Goal: Information Seeking & Learning: Learn about a topic

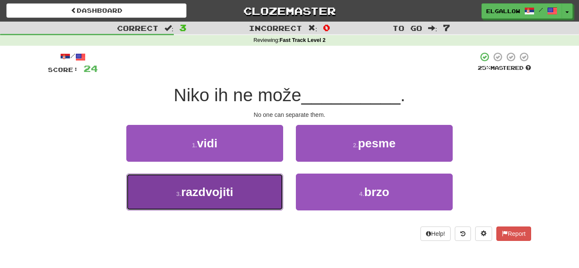
click at [173, 181] on button "3 . razdvojiti" at bounding box center [204, 192] width 157 height 37
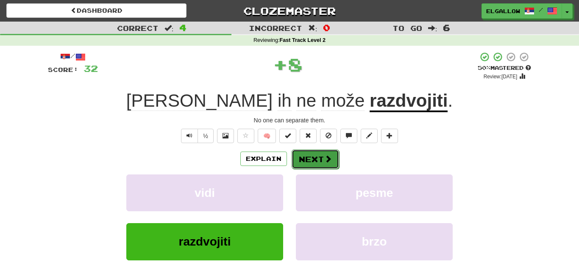
click at [307, 159] on button "Next" at bounding box center [315, 159] width 47 height 19
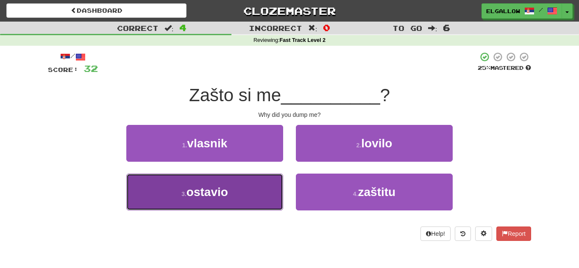
click at [202, 198] on span "ostavio" at bounding box center [208, 192] width 42 height 13
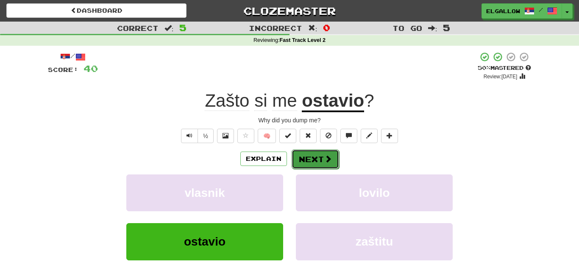
click at [320, 156] on button "Next" at bounding box center [315, 159] width 47 height 19
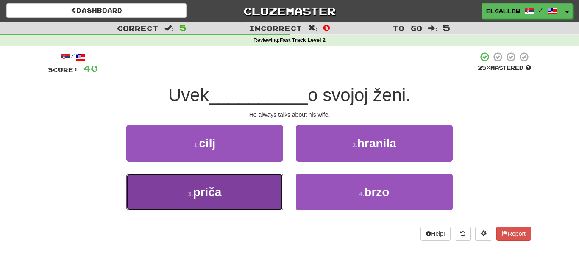
click at [144, 189] on button "3 . priča" at bounding box center [204, 192] width 157 height 37
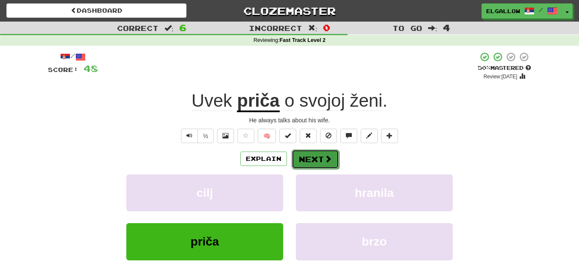
click at [324, 158] on span at bounding box center [328, 159] width 8 height 8
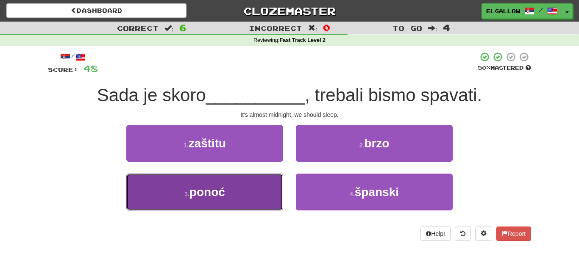
click at [208, 196] on span "ponoć" at bounding box center [207, 192] width 36 height 13
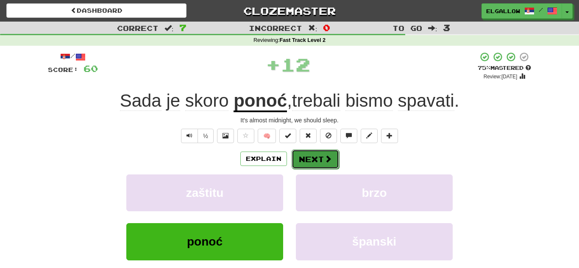
click at [310, 156] on button "Next" at bounding box center [315, 159] width 47 height 19
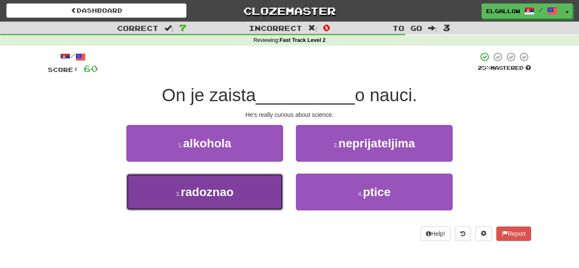
click at [173, 199] on button "3 . radoznao" at bounding box center [204, 192] width 157 height 37
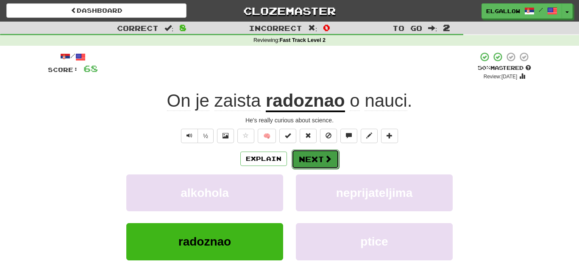
click at [320, 158] on button "Next" at bounding box center [315, 159] width 47 height 19
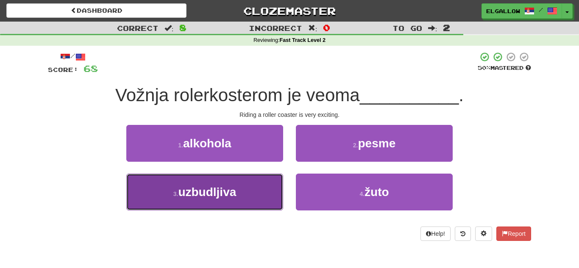
click at [200, 201] on button "3 . uzbudljiva" at bounding box center [204, 192] width 157 height 37
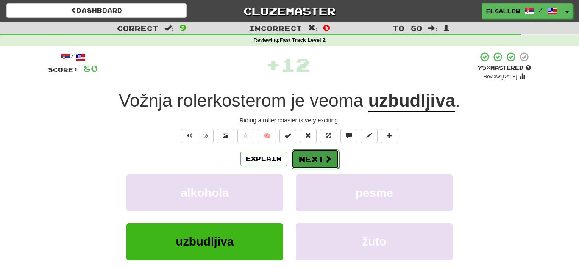
click at [324, 161] on span at bounding box center [328, 159] width 8 height 8
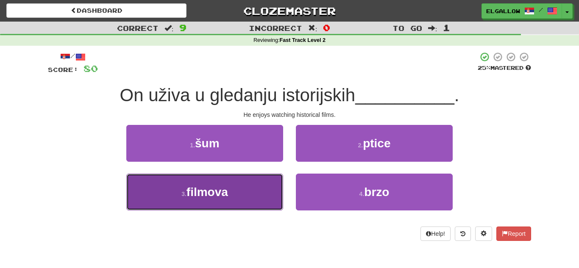
click at [149, 181] on button "3 . filmova" at bounding box center [204, 192] width 157 height 37
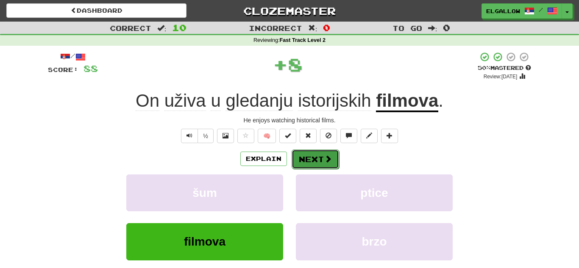
click at [301, 158] on button "Next" at bounding box center [315, 159] width 47 height 19
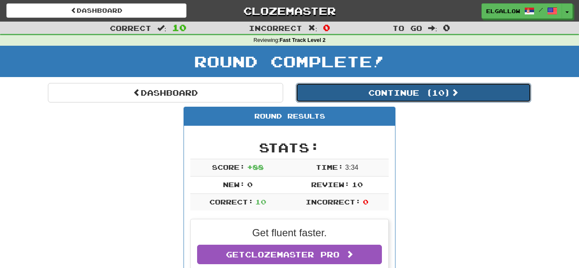
click at [365, 86] on button "Continue ( 10 )" at bounding box center [413, 92] width 235 height 19
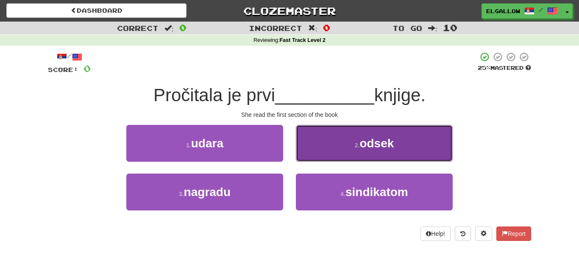
click at [350, 150] on button "2 . odsek" at bounding box center [374, 143] width 157 height 37
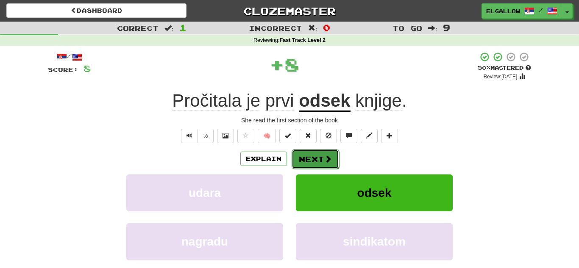
click at [326, 162] on span at bounding box center [328, 159] width 8 height 8
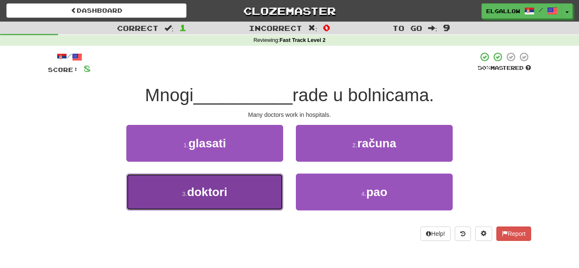
click at [152, 189] on button "3 . doktori" at bounding box center [204, 192] width 157 height 37
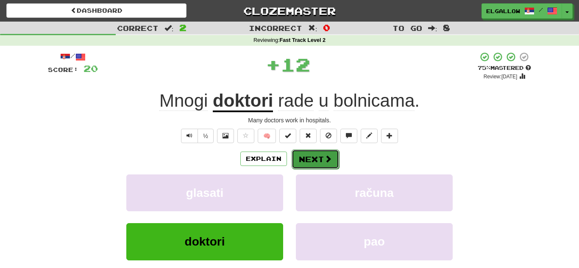
click at [327, 150] on button "Next" at bounding box center [315, 159] width 47 height 19
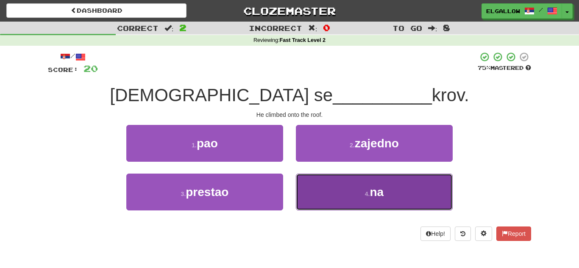
click at [369, 198] on button "4 . na" at bounding box center [374, 192] width 157 height 37
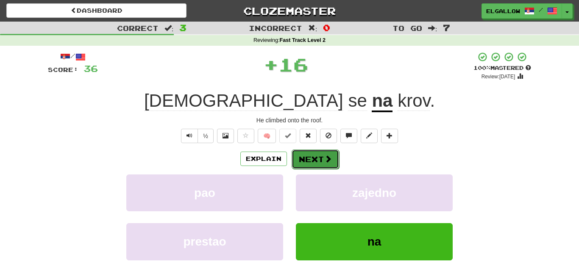
click at [317, 159] on button "Next" at bounding box center [315, 159] width 47 height 19
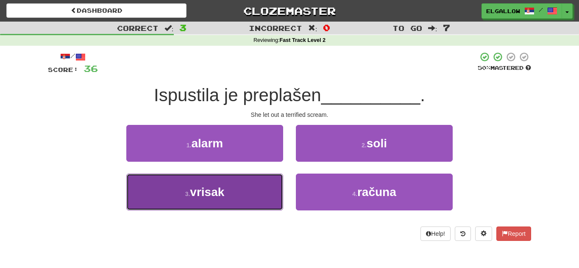
click at [151, 181] on button "3 . vrisak" at bounding box center [204, 192] width 157 height 37
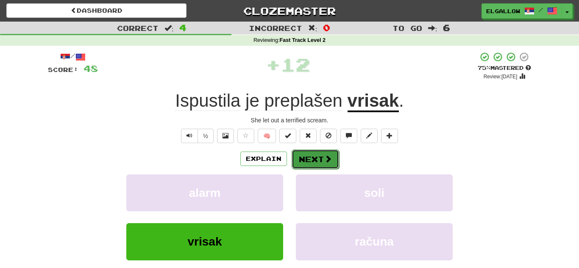
click at [326, 162] on span at bounding box center [328, 159] width 8 height 8
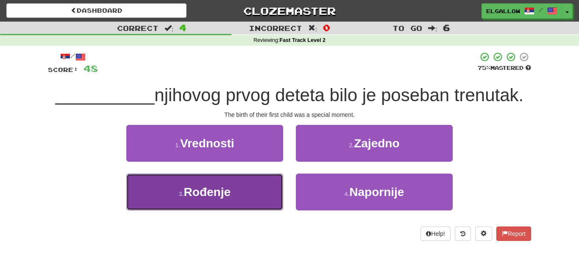
click at [226, 187] on span "Rođenje" at bounding box center [207, 192] width 47 height 13
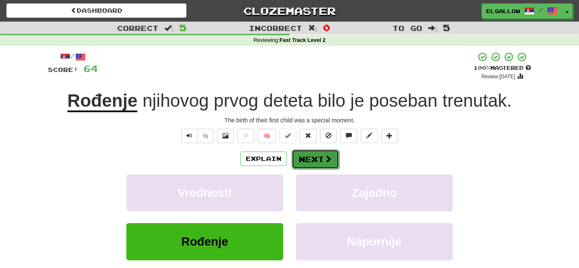
click at [311, 159] on button "Next" at bounding box center [315, 159] width 47 height 19
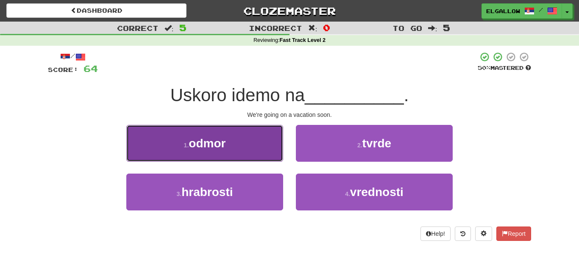
click at [147, 153] on button "1 . odmor" at bounding box center [204, 143] width 157 height 37
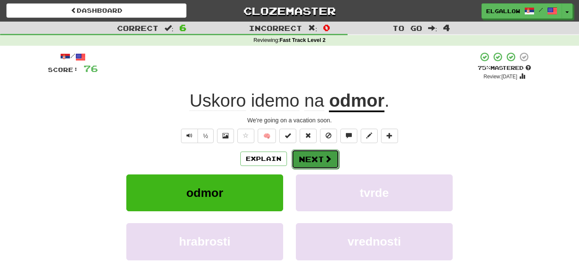
click at [311, 150] on button "Next" at bounding box center [315, 159] width 47 height 19
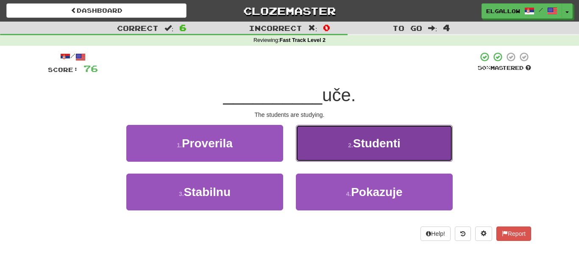
click at [379, 152] on button "2 . Studenti" at bounding box center [374, 143] width 157 height 37
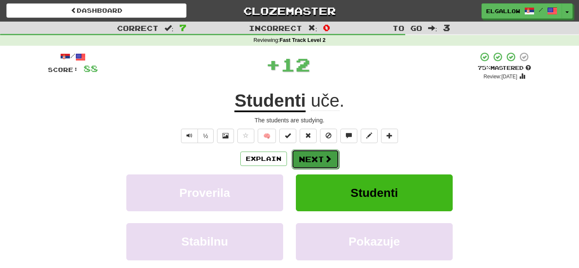
click at [314, 160] on button "Next" at bounding box center [315, 159] width 47 height 19
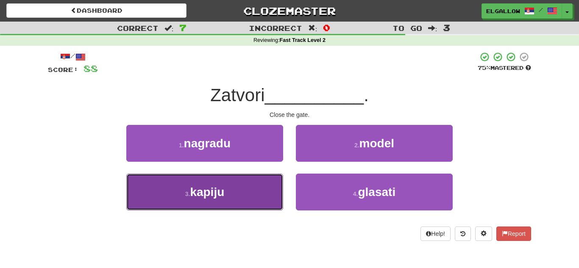
click at [171, 198] on button "3 . kapiju" at bounding box center [204, 192] width 157 height 37
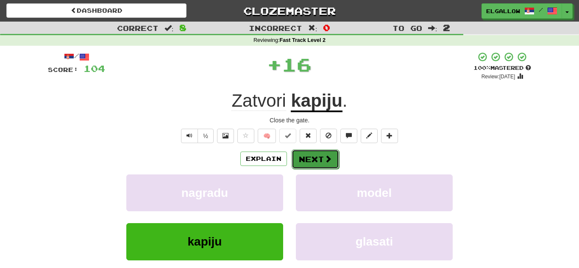
click at [320, 155] on button "Next" at bounding box center [315, 159] width 47 height 19
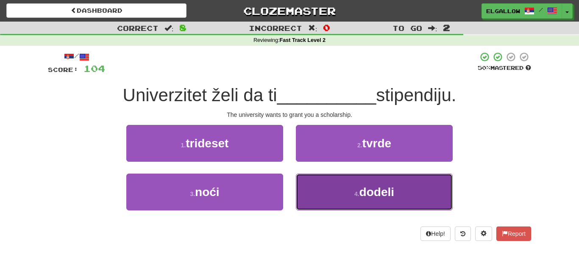
click at [373, 200] on button "4 . dodeli" at bounding box center [374, 192] width 157 height 37
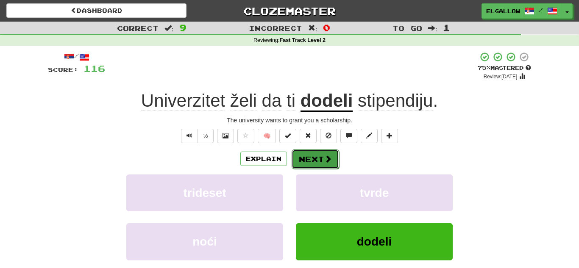
click at [314, 157] on button "Next" at bounding box center [315, 159] width 47 height 19
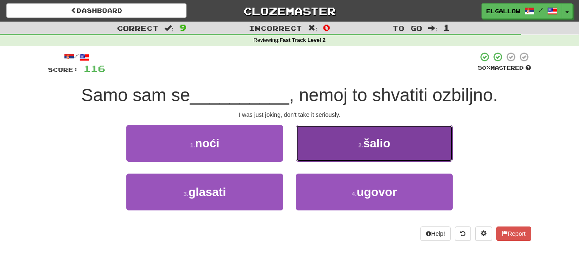
click at [392, 137] on button "2 . šalio" at bounding box center [374, 143] width 157 height 37
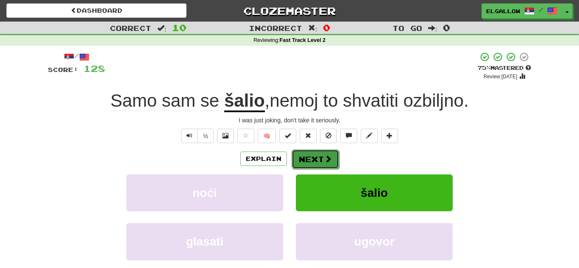
click at [308, 155] on button "Next" at bounding box center [315, 159] width 47 height 19
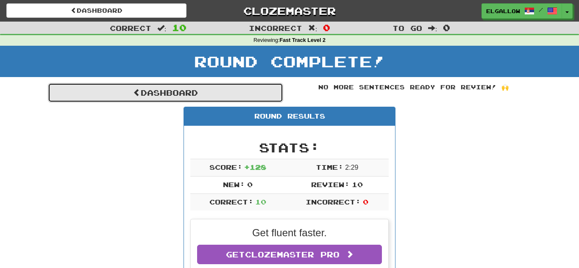
click at [178, 95] on link "Dashboard" at bounding box center [165, 92] width 235 height 19
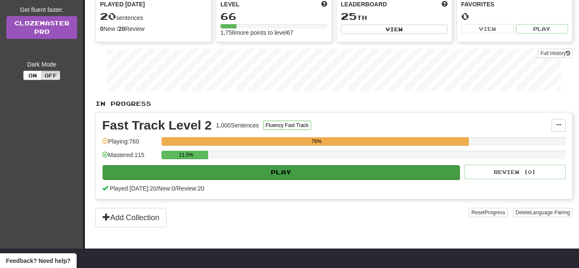
scroll to position [100, 0]
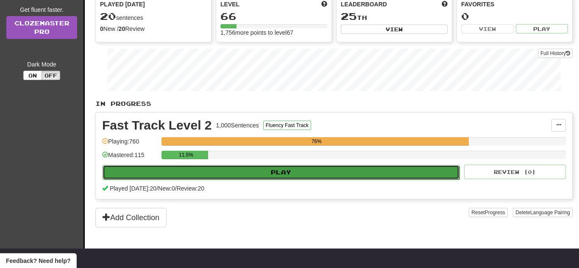
click at [235, 175] on button "Play" at bounding box center [281, 172] width 357 height 14
select select "**"
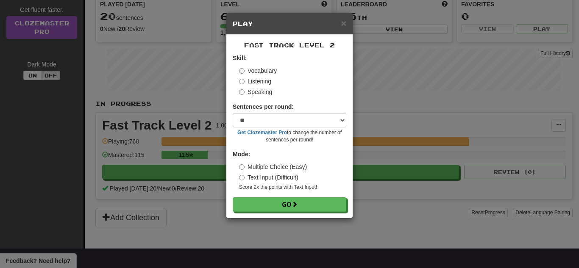
click at [253, 95] on label "Speaking" at bounding box center [255, 92] width 33 height 8
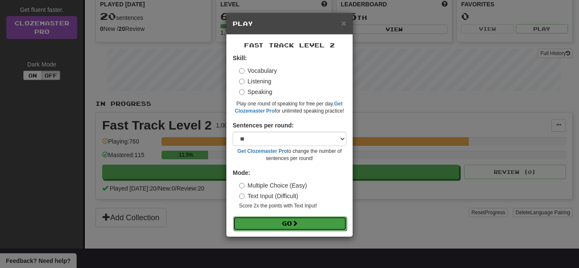
click at [283, 221] on button "Go" at bounding box center [290, 224] width 114 height 14
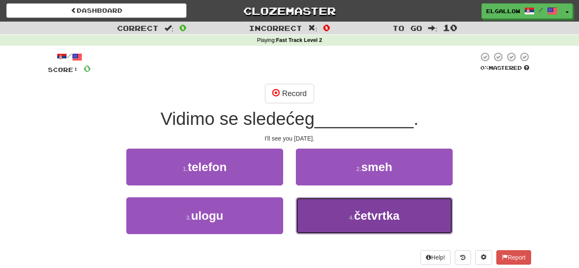
click at [406, 227] on button "4 . četvrtka" at bounding box center [374, 216] width 157 height 37
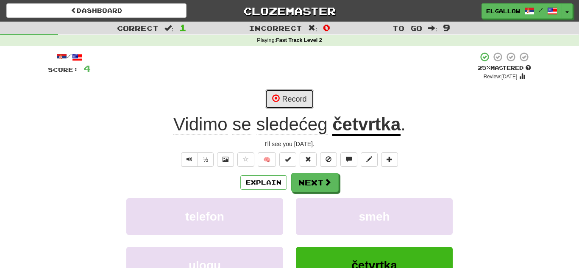
click at [290, 97] on button "Record" at bounding box center [289, 98] width 49 height 19
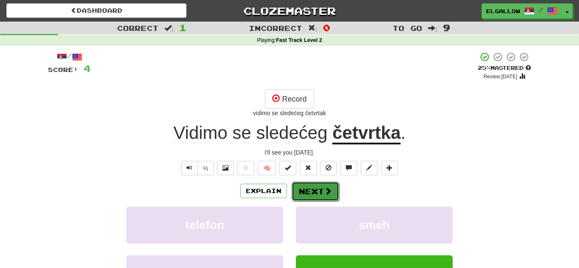
click at [328, 187] on span at bounding box center [328, 191] width 8 height 8
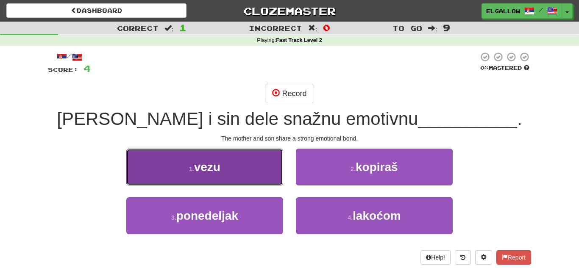
click at [199, 150] on button "1 . vezu" at bounding box center [204, 167] width 157 height 37
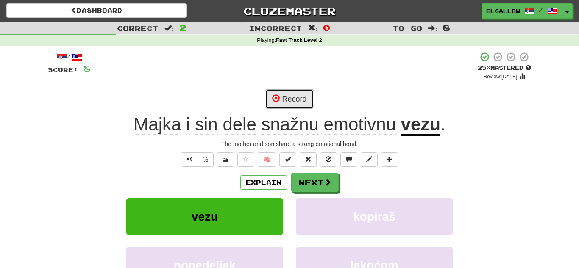
click at [284, 104] on button "Record" at bounding box center [289, 98] width 49 height 19
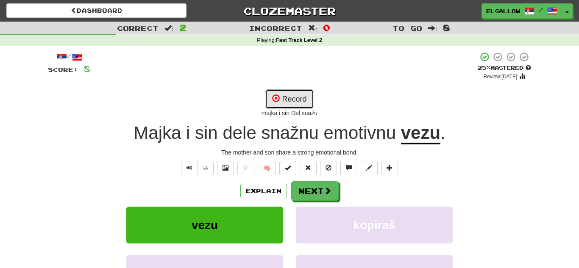
click at [303, 97] on button "Record" at bounding box center [289, 98] width 49 height 19
click at [307, 107] on button "Record" at bounding box center [289, 98] width 49 height 19
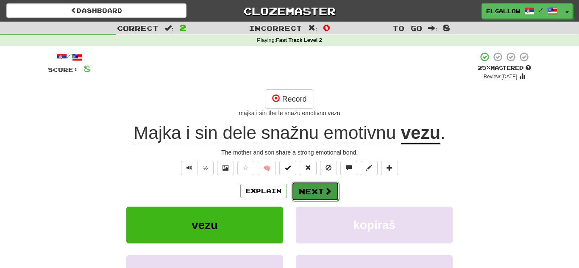
click at [317, 191] on button "Next" at bounding box center [315, 191] width 47 height 19
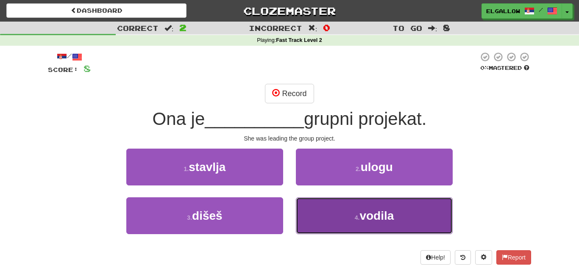
click at [378, 224] on button "4 . vodila" at bounding box center [374, 216] width 157 height 37
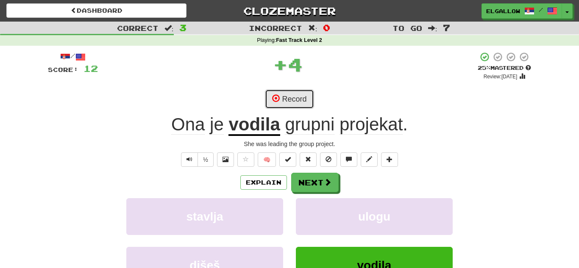
click at [304, 100] on button "Record" at bounding box center [289, 98] width 49 height 19
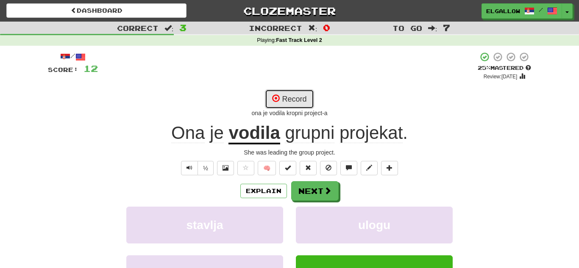
click at [296, 97] on button "Record" at bounding box center [289, 98] width 49 height 19
click at [304, 93] on button "Record" at bounding box center [289, 98] width 49 height 19
click at [307, 99] on button "Record" at bounding box center [289, 98] width 49 height 19
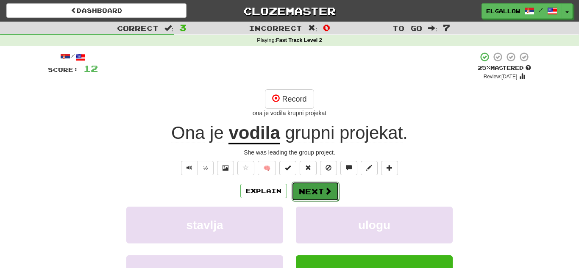
click at [317, 189] on button "Next" at bounding box center [315, 191] width 47 height 19
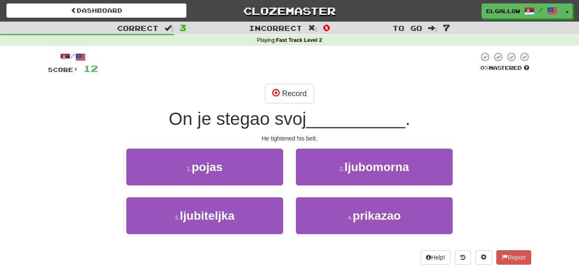
click at [190, 189] on div "1 . pojas" at bounding box center [205, 173] width 170 height 49
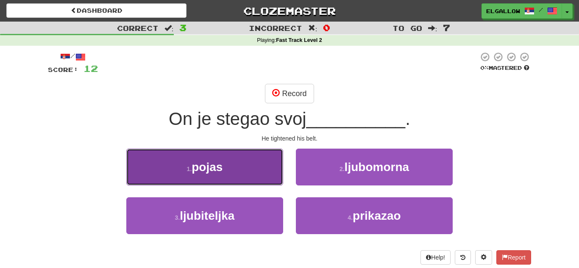
click at [204, 181] on button "1 . pojas" at bounding box center [204, 167] width 157 height 37
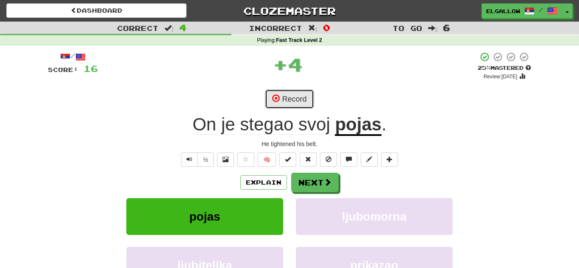
click at [301, 89] on button "Record" at bounding box center [289, 98] width 49 height 19
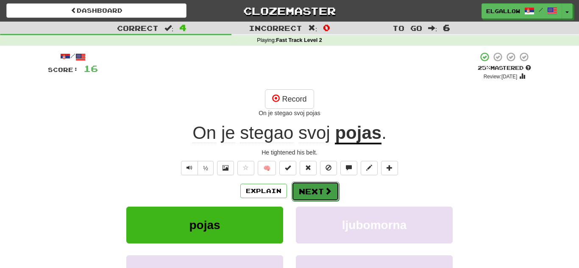
click at [313, 197] on button "Next" at bounding box center [315, 191] width 47 height 19
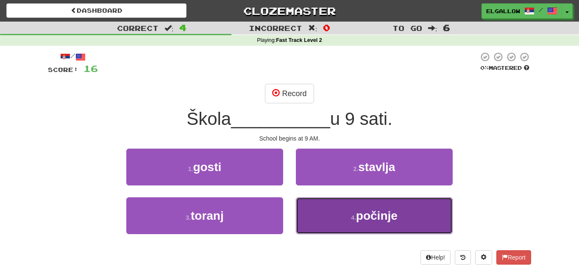
click at [319, 200] on button "4 . počinje" at bounding box center [374, 216] width 157 height 37
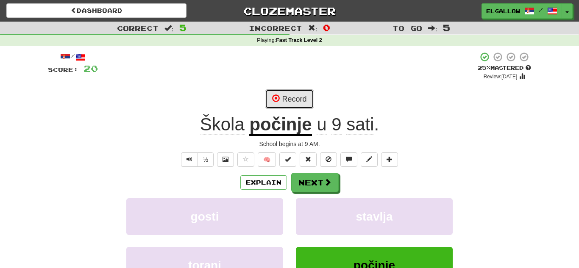
click at [297, 107] on button "Record" at bounding box center [289, 98] width 49 height 19
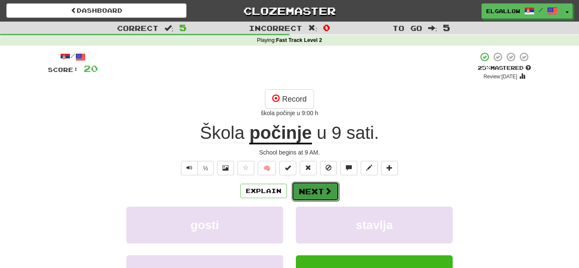
click at [324, 193] on span at bounding box center [328, 191] width 8 height 8
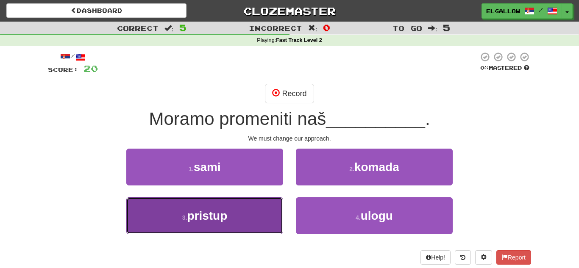
click at [206, 223] on button "3 . pristup" at bounding box center [204, 216] width 157 height 37
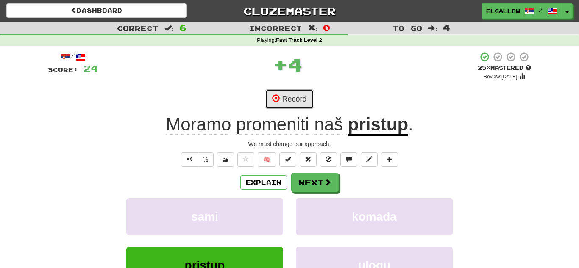
click at [306, 92] on button "Record" at bounding box center [289, 98] width 49 height 19
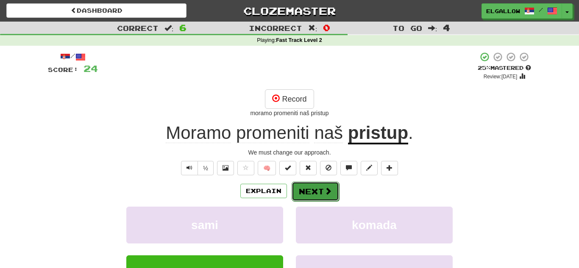
click at [305, 192] on button "Next" at bounding box center [315, 191] width 47 height 19
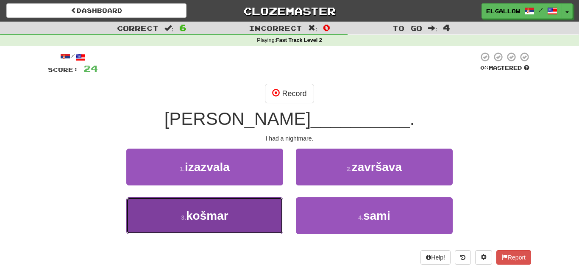
click at [189, 212] on span "košmar" at bounding box center [207, 215] width 42 height 13
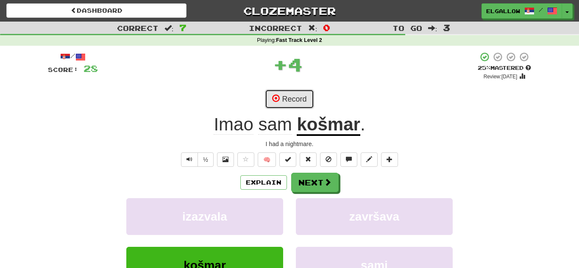
click at [309, 102] on button "Record" at bounding box center [289, 98] width 49 height 19
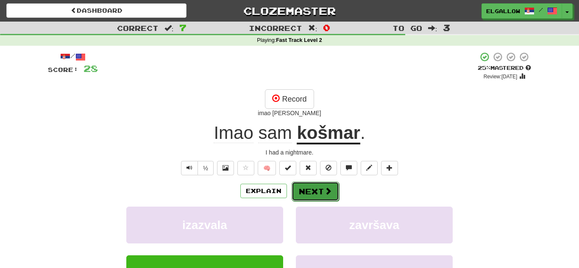
click at [332, 187] on button "Next" at bounding box center [315, 191] width 47 height 19
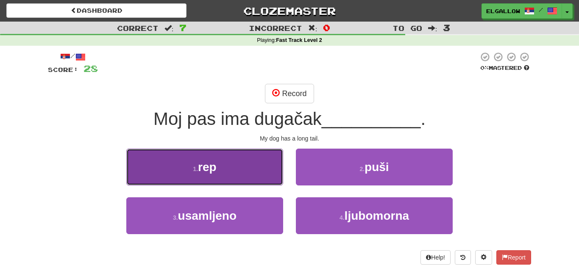
click at [200, 153] on button "1 . rep" at bounding box center [204, 167] width 157 height 37
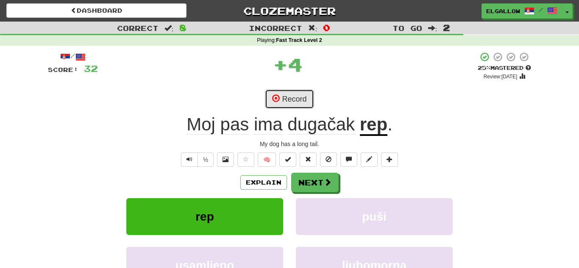
click at [306, 100] on button "Record" at bounding box center [289, 98] width 49 height 19
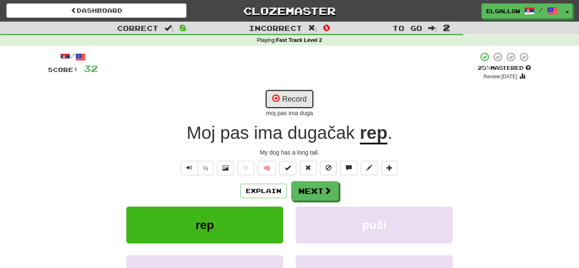
click at [300, 98] on button "Record" at bounding box center [289, 98] width 49 height 19
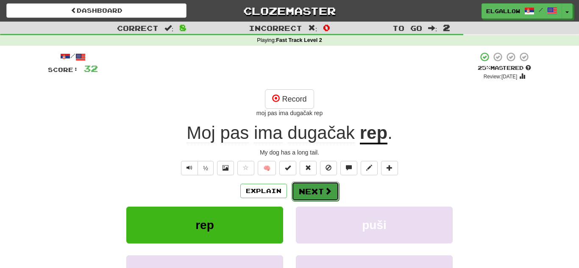
click at [317, 184] on button "Next" at bounding box center [315, 191] width 47 height 19
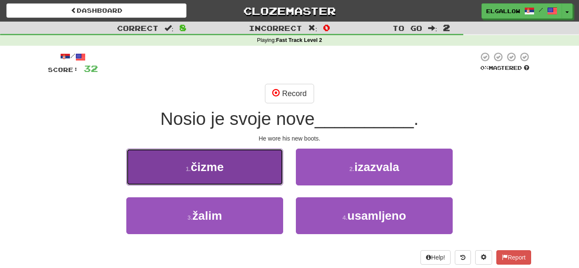
click at [151, 183] on button "1 . čizme" at bounding box center [204, 167] width 157 height 37
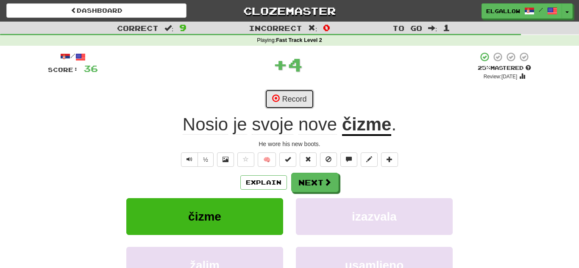
click at [290, 102] on button "Record" at bounding box center [289, 98] width 49 height 19
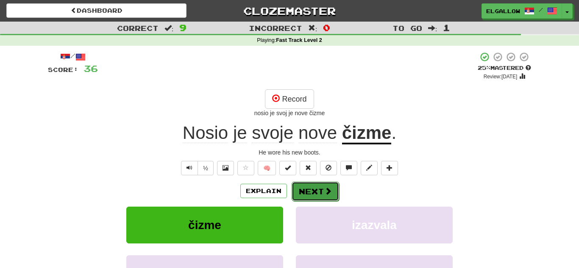
click at [322, 191] on button "Next" at bounding box center [315, 191] width 47 height 19
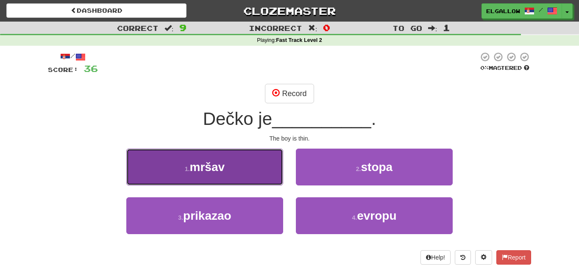
click at [161, 163] on button "1 . mršav" at bounding box center [204, 167] width 157 height 37
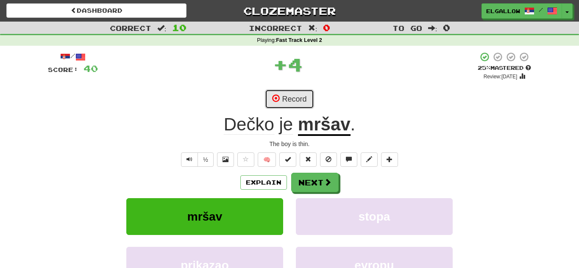
click at [294, 95] on button "Record" at bounding box center [289, 98] width 49 height 19
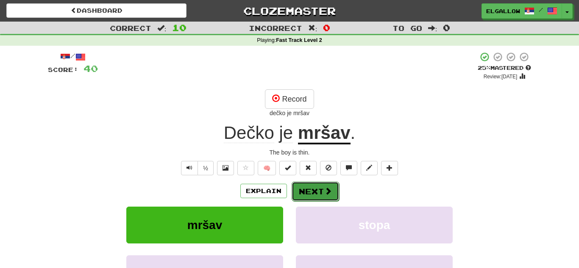
click at [314, 190] on button "Next" at bounding box center [315, 191] width 47 height 19
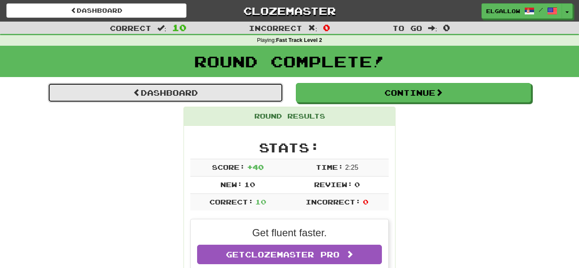
click at [168, 95] on link "Dashboard" at bounding box center [165, 92] width 235 height 19
